Goal: Communication & Community: Share content

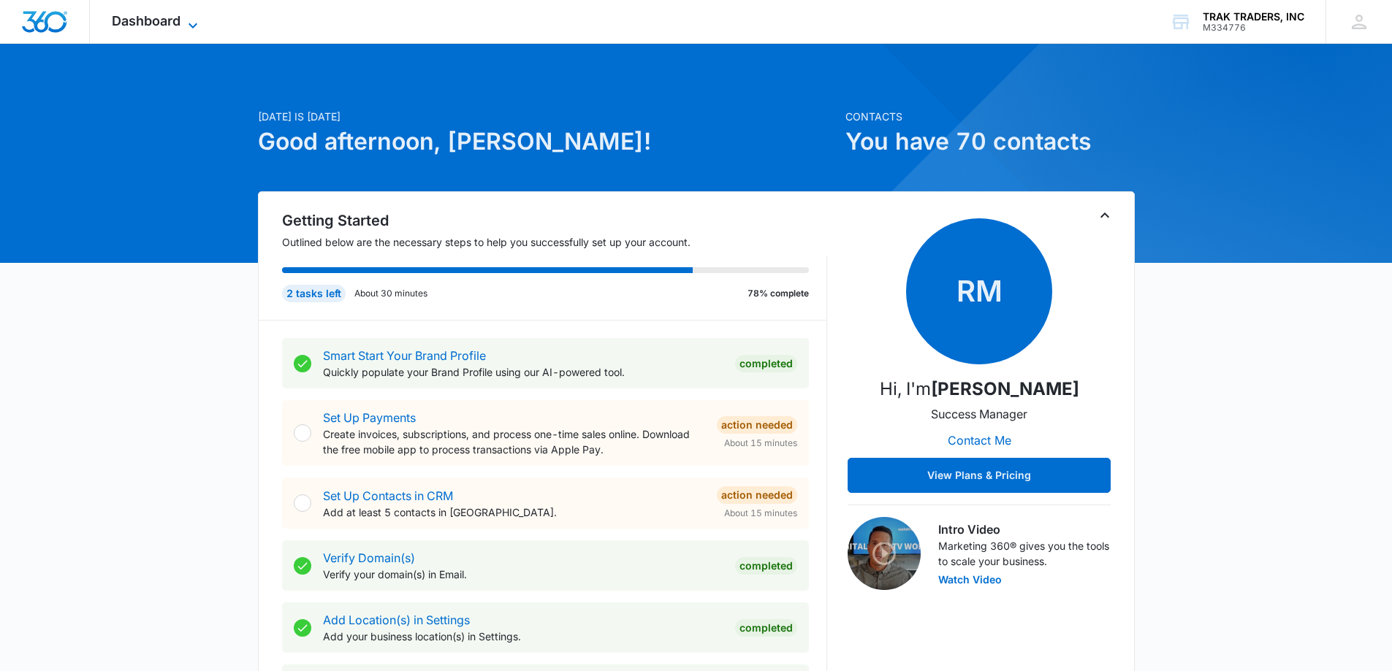
click at [169, 26] on span "Dashboard" at bounding box center [146, 20] width 69 height 15
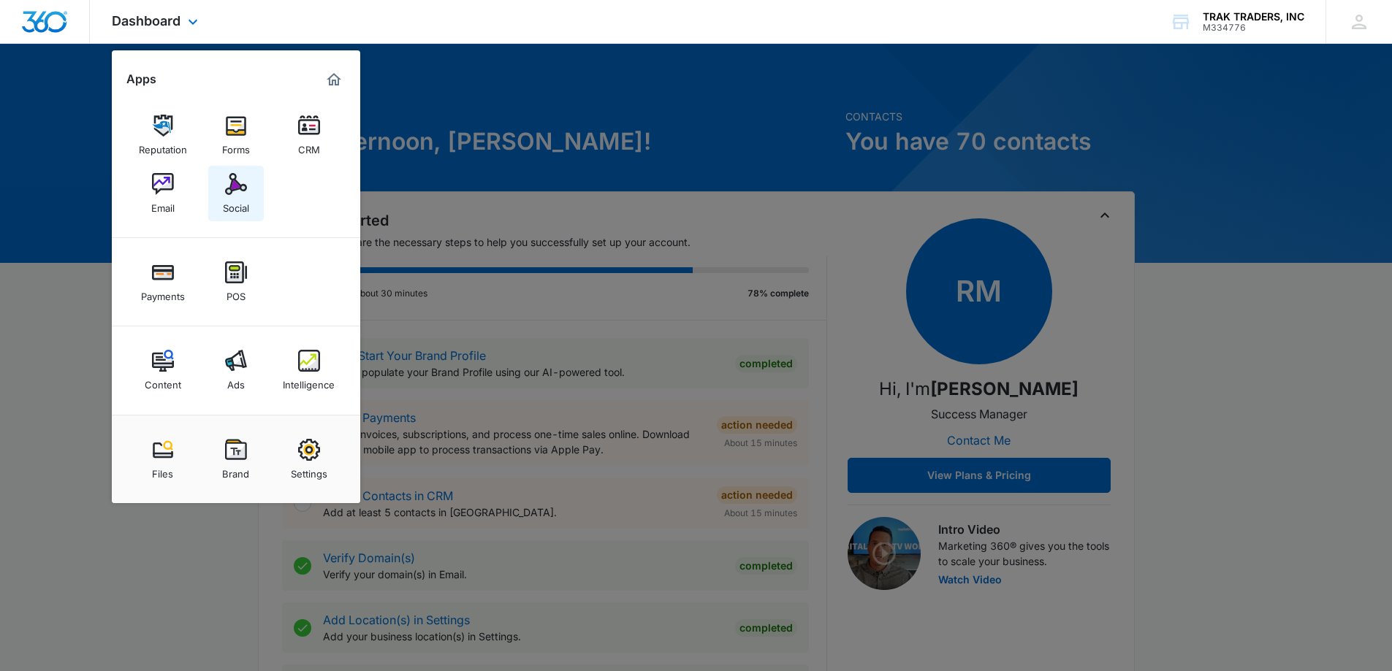
click at [232, 193] on img at bounding box center [236, 184] width 22 height 22
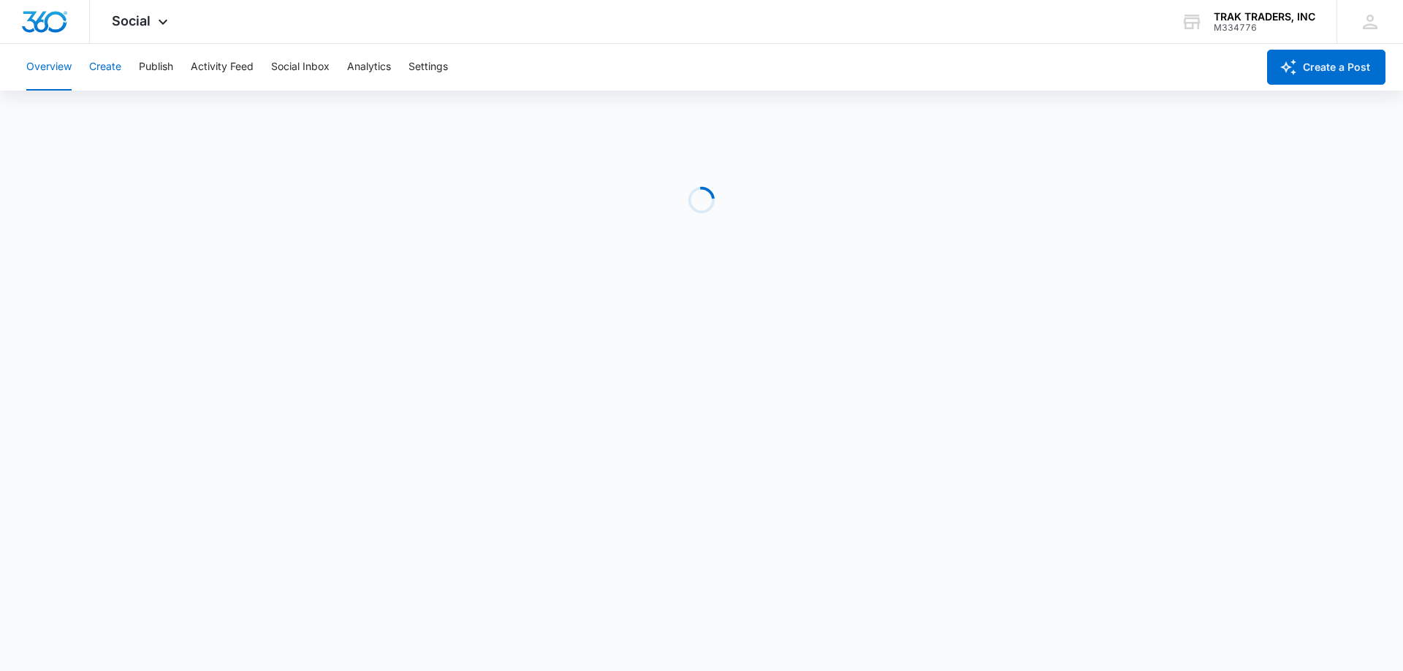
click at [105, 69] on button "Create" at bounding box center [105, 67] width 32 height 47
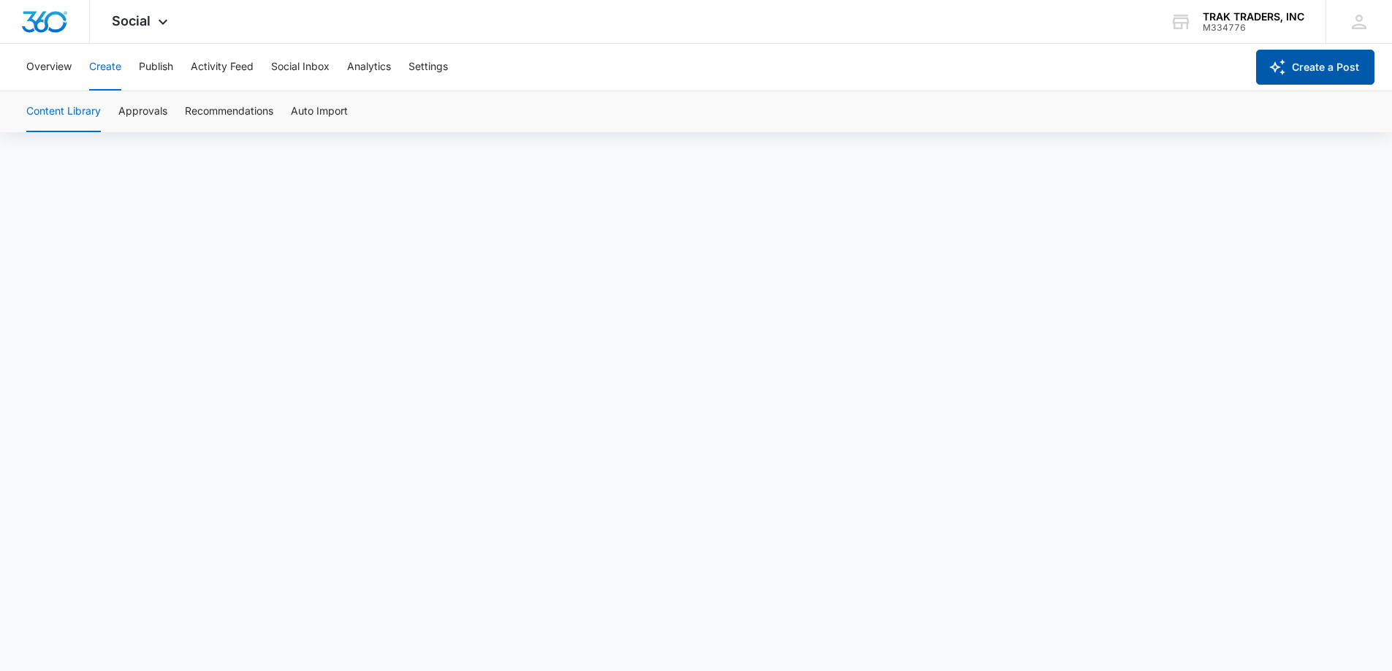
click at [1329, 64] on button "Create a Post" at bounding box center [1315, 67] width 118 height 35
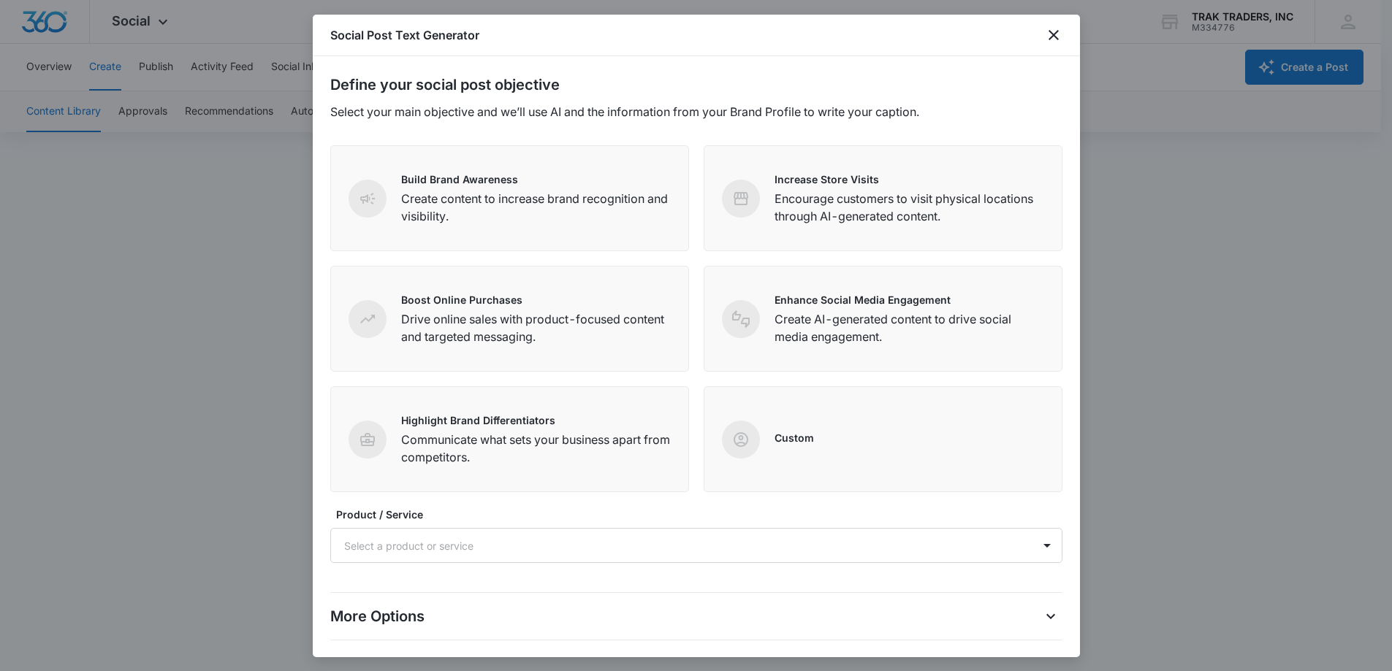
click at [1235, 223] on div at bounding box center [696, 335] width 1392 height 671
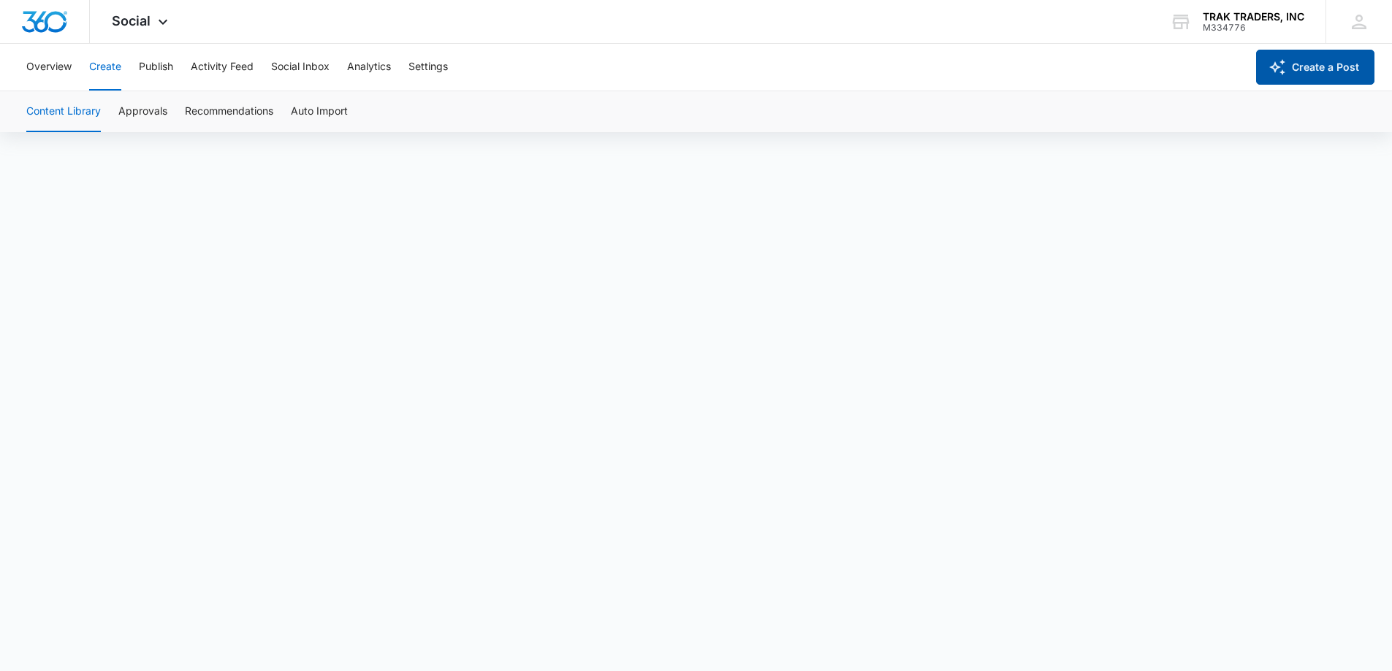
click at [1287, 68] on button "Create a Post" at bounding box center [1315, 67] width 118 height 35
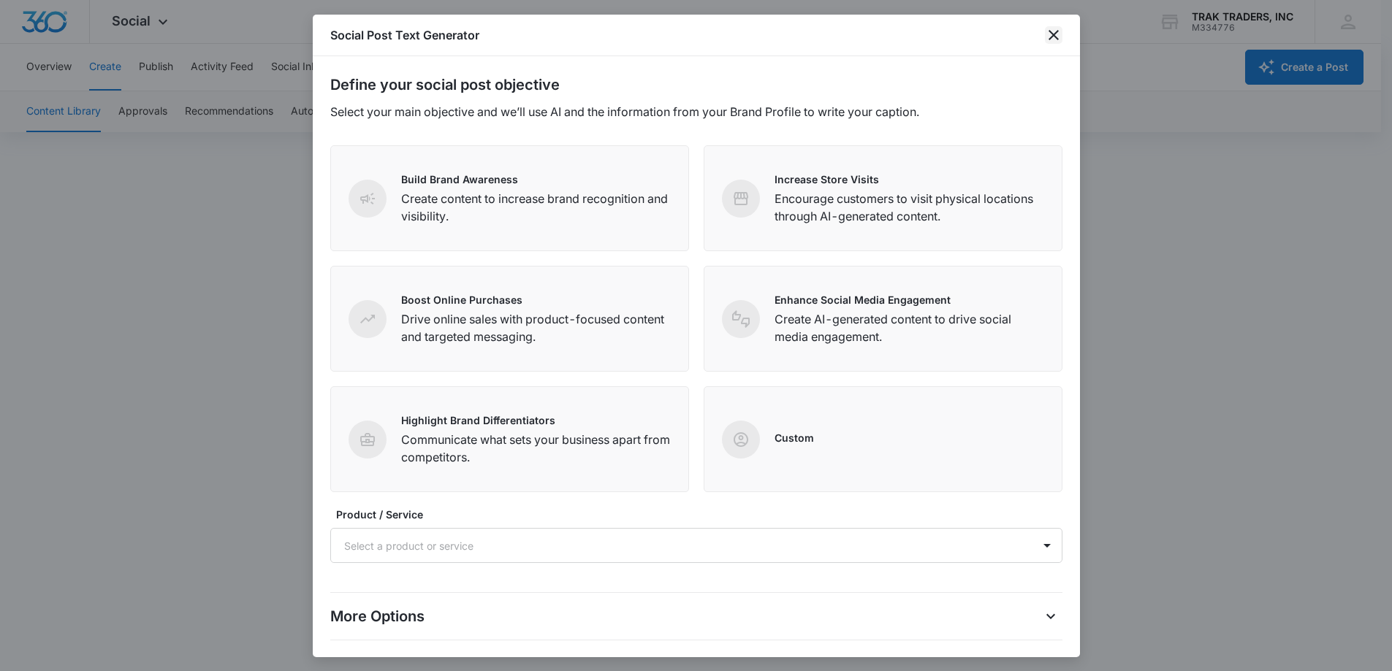
click at [1051, 35] on icon "close" at bounding box center [1054, 35] width 18 height 18
